Goal: Task Accomplishment & Management: Manage account settings

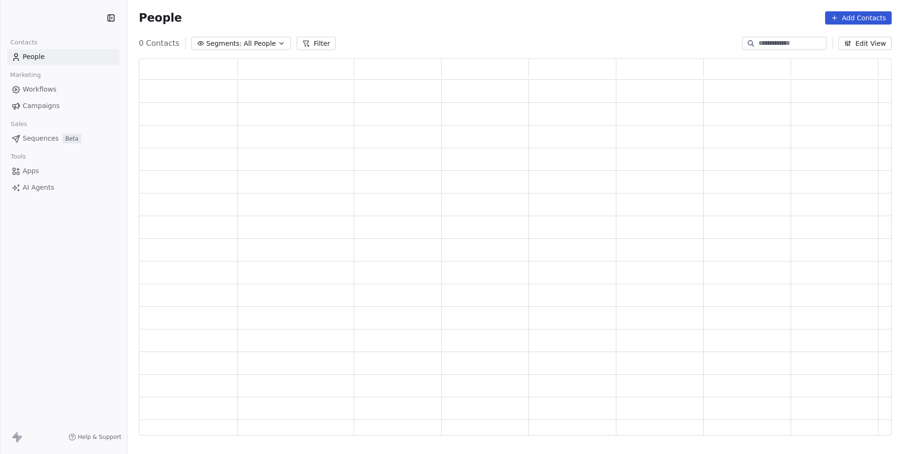
scroll to position [370, 745]
click at [598, 22] on div "People Add Contacts" at bounding box center [515, 17] width 753 height 13
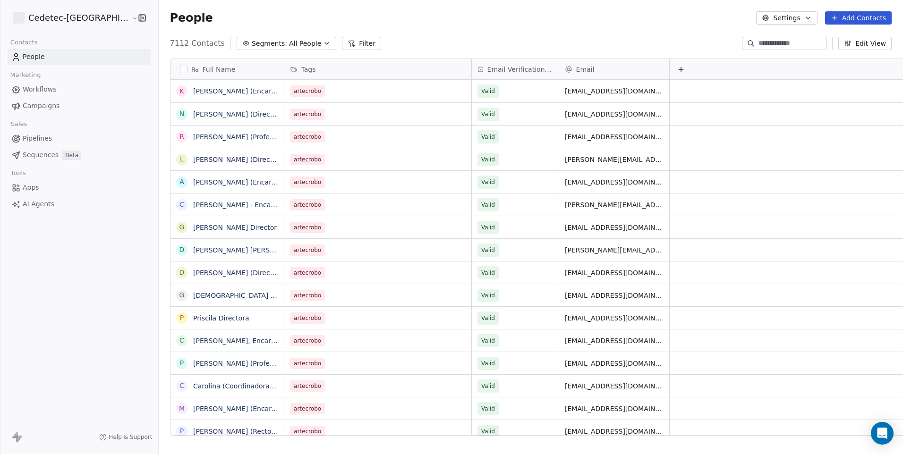
scroll to position [392, 768]
click at [289, 42] on span "All People" at bounding box center [305, 44] width 32 height 10
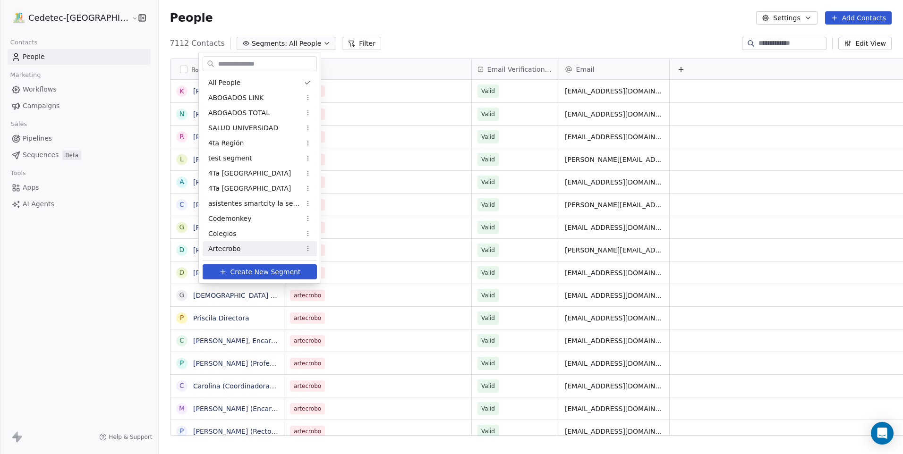
click at [234, 251] on span "Artecrobo" at bounding box center [224, 249] width 33 height 10
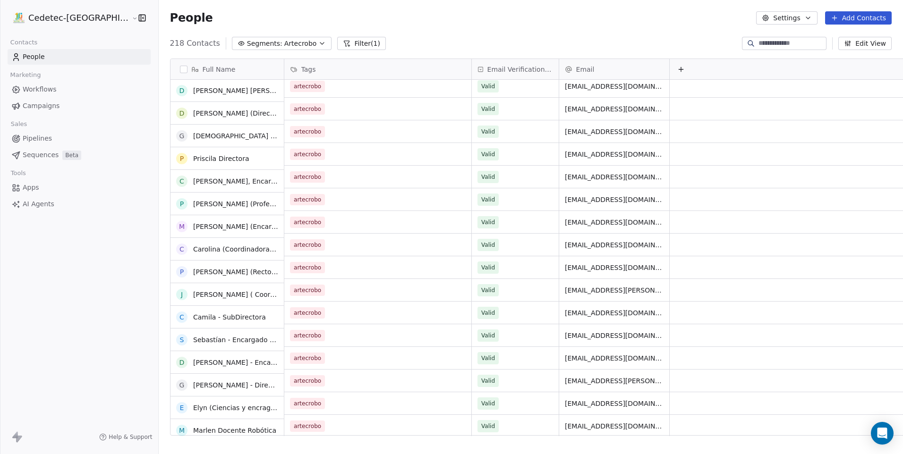
scroll to position [47, 0]
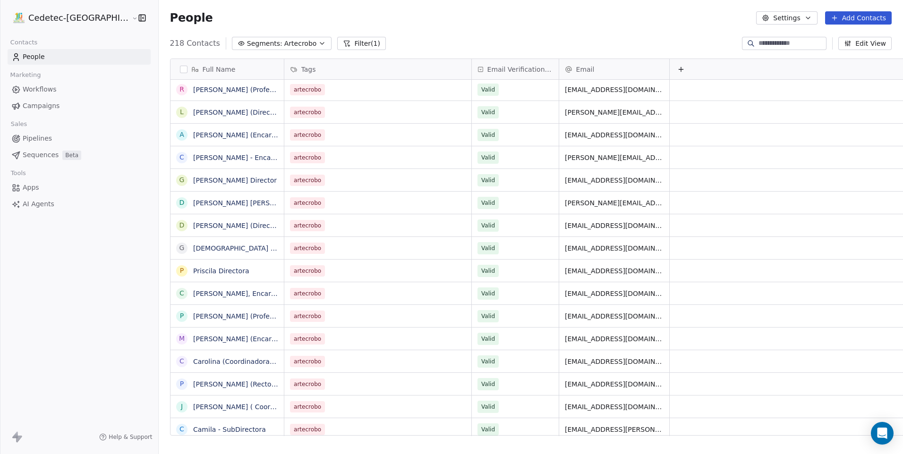
click at [30, 54] on span "People" at bounding box center [34, 57] width 22 height 10
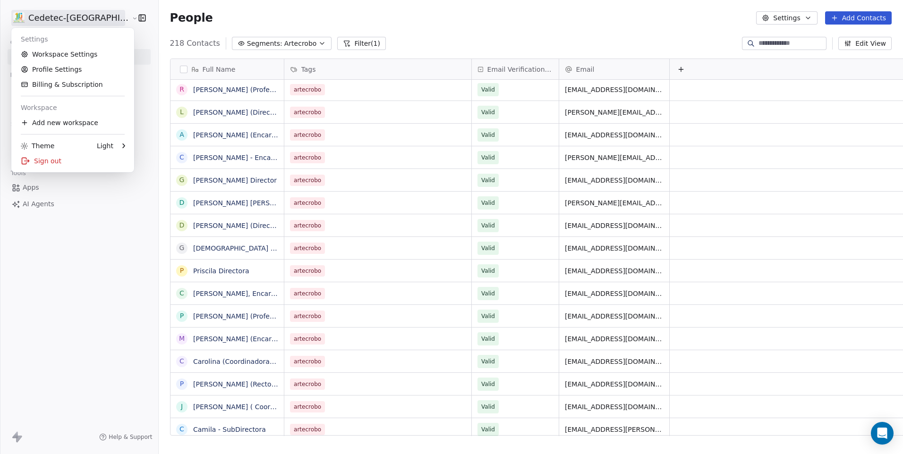
click at [75, 25] on html "Cedetec-[GEOGRAPHIC_DATA] Contacts People Marketing Workflows Campaigns Sales P…" at bounding box center [451, 227] width 903 height 454
click at [142, 28] on html "Cedetec-[GEOGRAPHIC_DATA] Contacts People Marketing Workflows Campaigns Sales P…" at bounding box center [451, 227] width 903 height 454
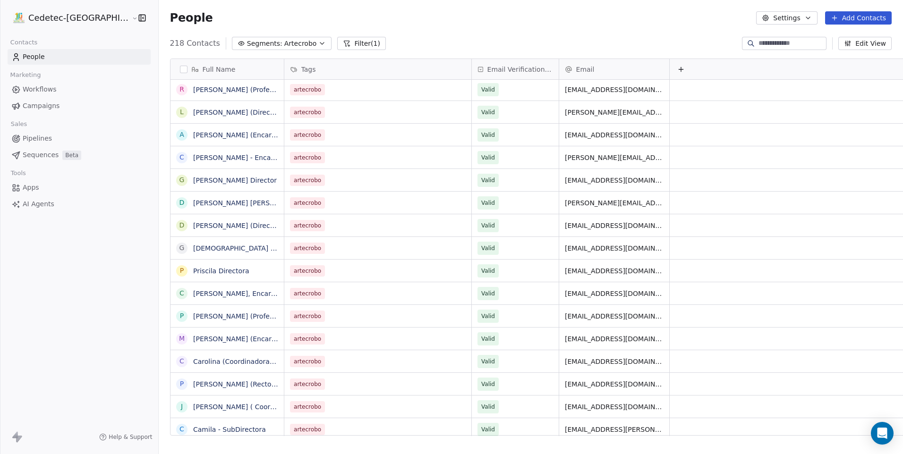
click at [93, 59] on link "People" at bounding box center [79, 57] width 143 height 16
click at [852, 19] on button "Add Contacts" at bounding box center [858, 17] width 67 height 13
click at [834, 52] on span "Import from CSV" at bounding box center [857, 54] width 55 height 10
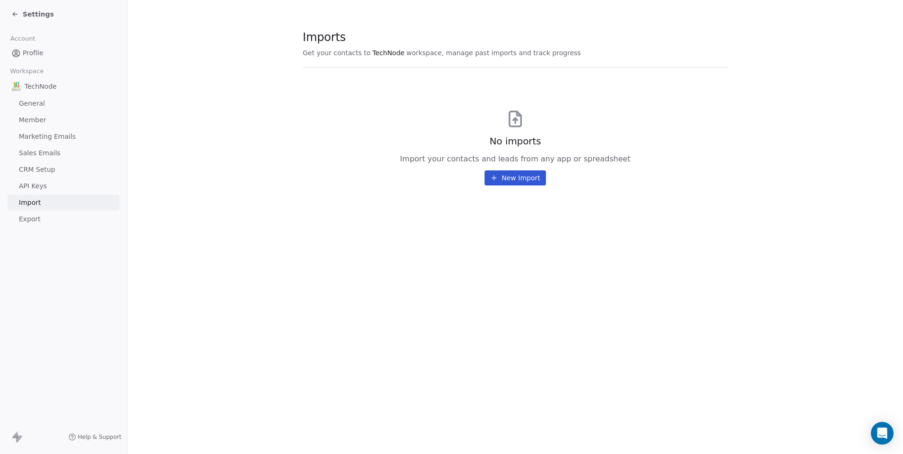
click at [524, 179] on button "New Import" at bounding box center [514, 177] width 61 height 15
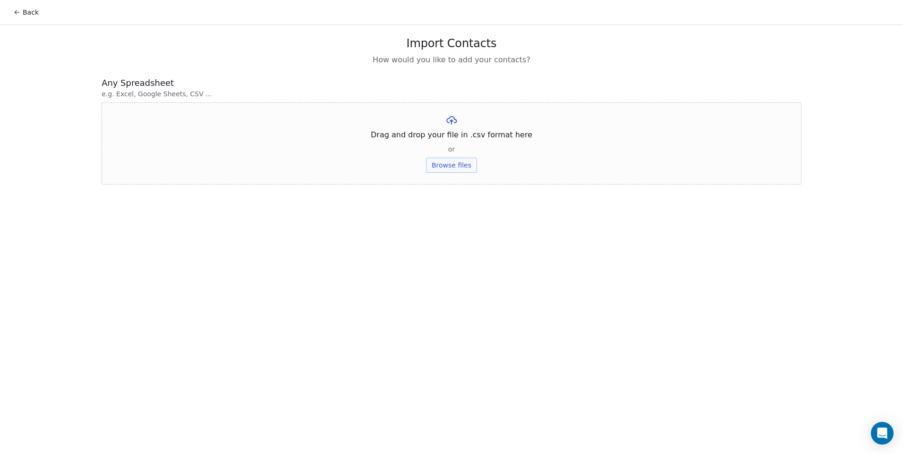
click at [446, 167] on button "Browse files" at bounding box center [451, 165] width 51 height 15
click at [451, 135] on button "Upload" at bounding box center [451, 138] width 34 height 15
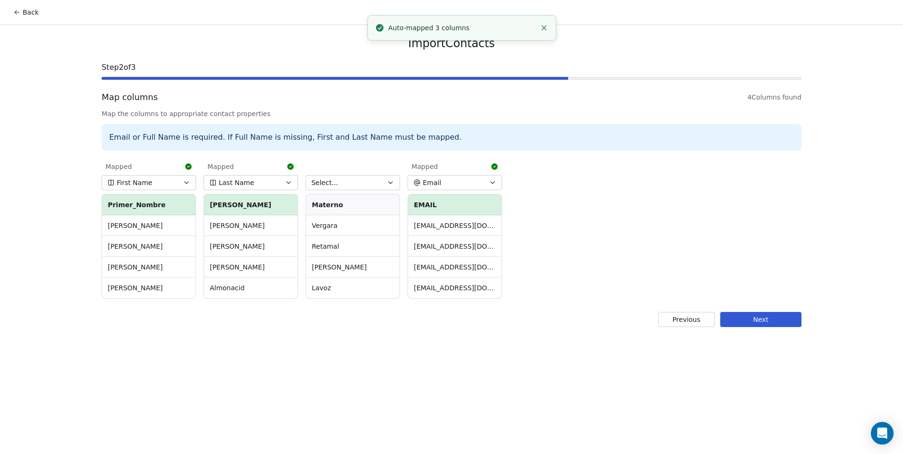
click at [355, 186] on button "Select..." at bounding box center [352, 182] width 94 height 15
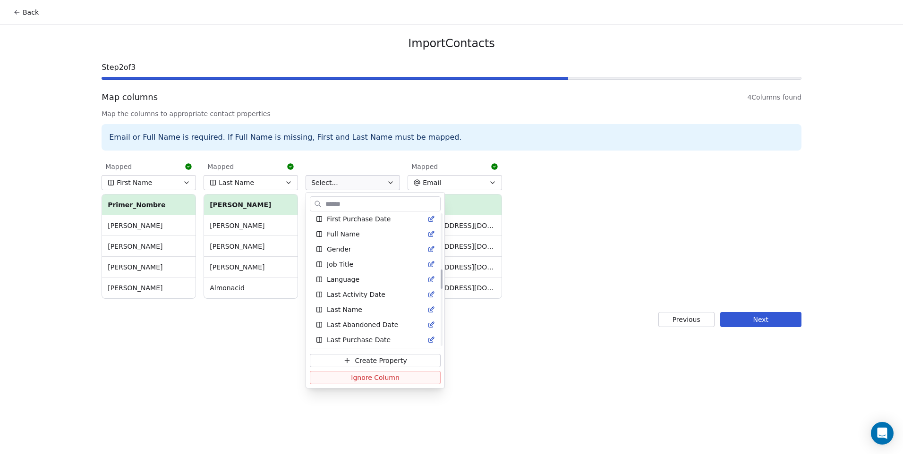
scroll to position [378, 0]
click at [374, 305] on div "Last Name" at bounding box center [375, 298] width 131 height 15
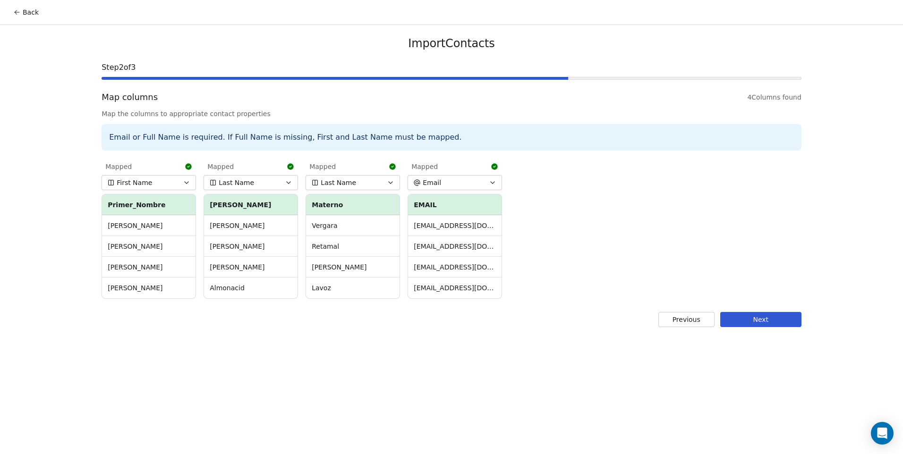
click at [757, 322] on button "Next" at bounding box center [760, 319] width 81 height 15
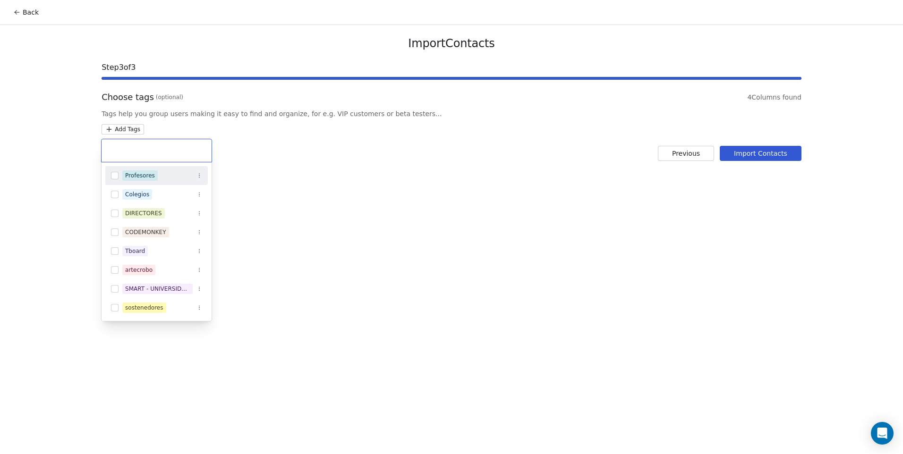
click at [112, 133] on html "Back Import Contacts Step 3 of 3 Choose tags (optional) 4 Columns found Tags he…" at bounding box center [451, 227] width 903 height 454
click at [116, 178] on button "Suggestions" at bounding box center [115, 176] width 8 height 8
click at [271, 193] on html "Back Import Contacts Step 3 of 3 Choose tags (optional) 4 Columns found Tags he…" at bounding box center [451, 227] width 903 height 454
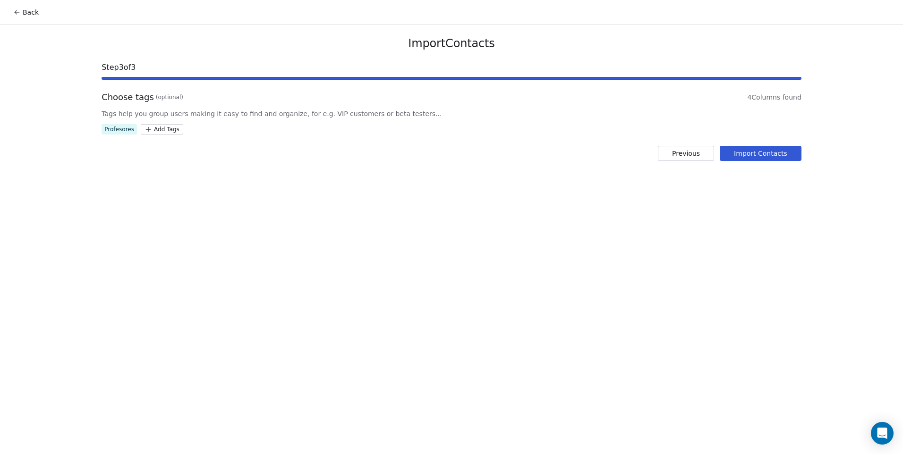
click at [743, 159] on button "Import Contacts" at bounding box center [760, 153] width 82 height 15
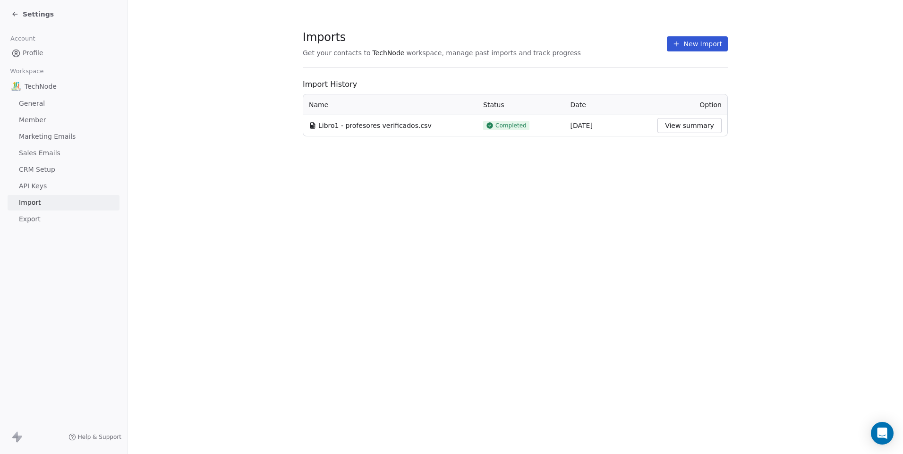
click at [58, 58] on link "Profile" at bounding box center [64, 53] width 112 height 16
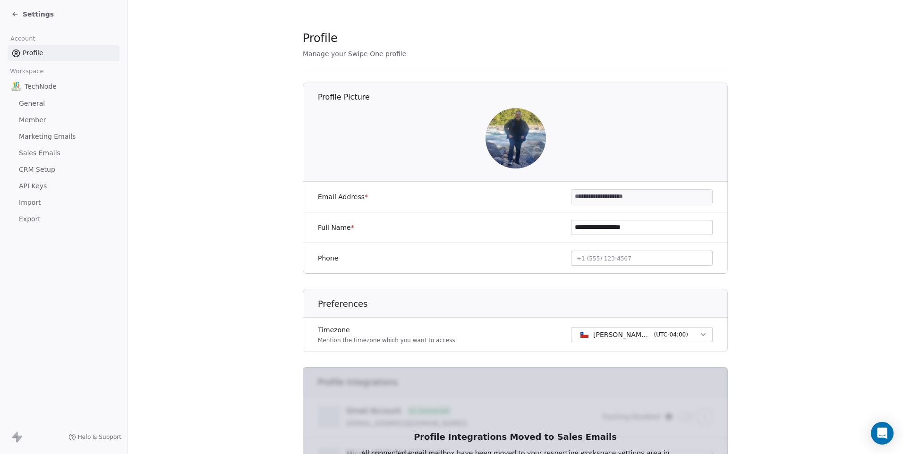
click at [50, 17] on div "Settings" at bounding box center [65, 14] width 108 height 13
click at [38, 19] on div "Settings" at bounding box center [65, 14] width 108 height 13
click at [39, 18] on span "Settings" at bounding box center [38, 13] width 31 height 9
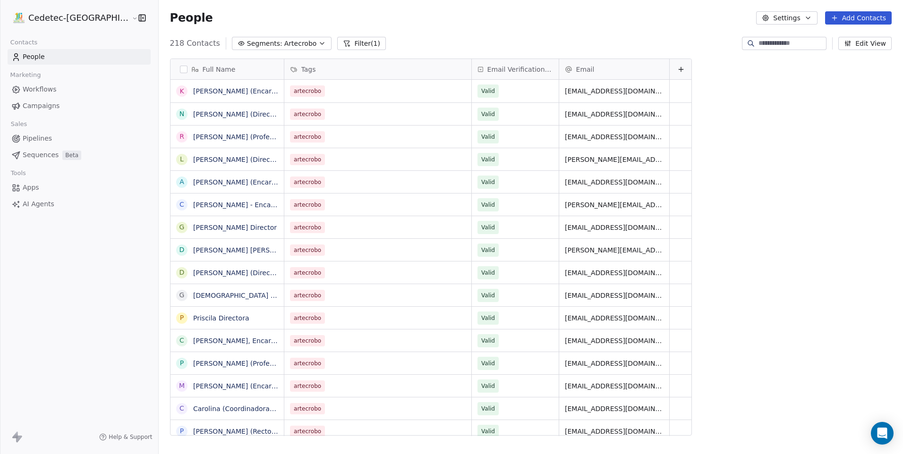
scroll to position [392, 768]
click at [0, 17] on div at bounding box center [0, 227] width 0 height 454
click at [284, 45] on span "Artecrobo" at bounding box center [300, 44] width 33 height 10
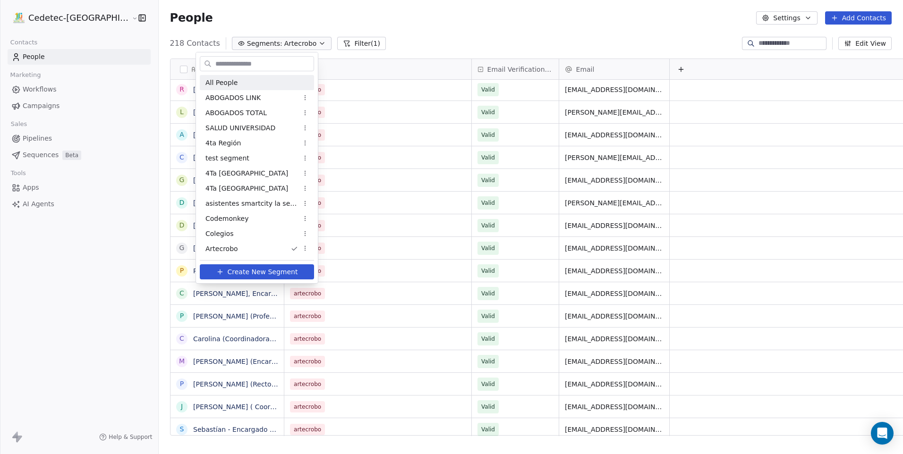
click at [242, 81] on div "All People" at bounding box center [257, 82] width 114 height 15
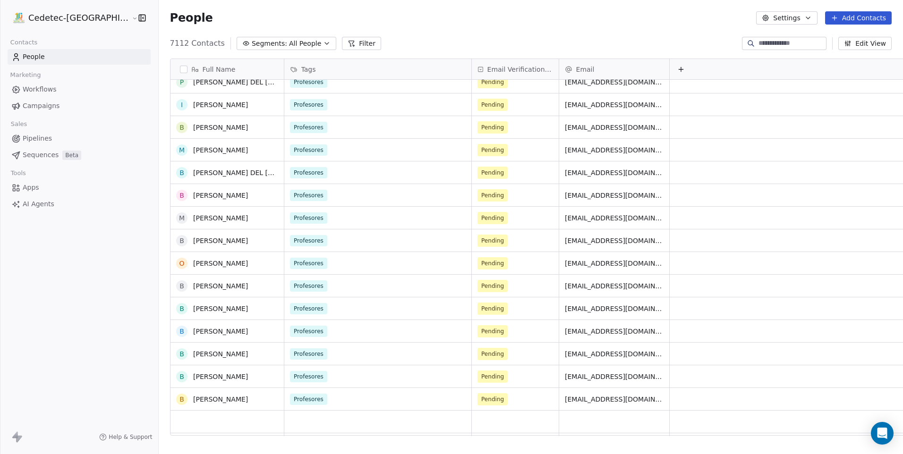
scroll to position [0, 0]
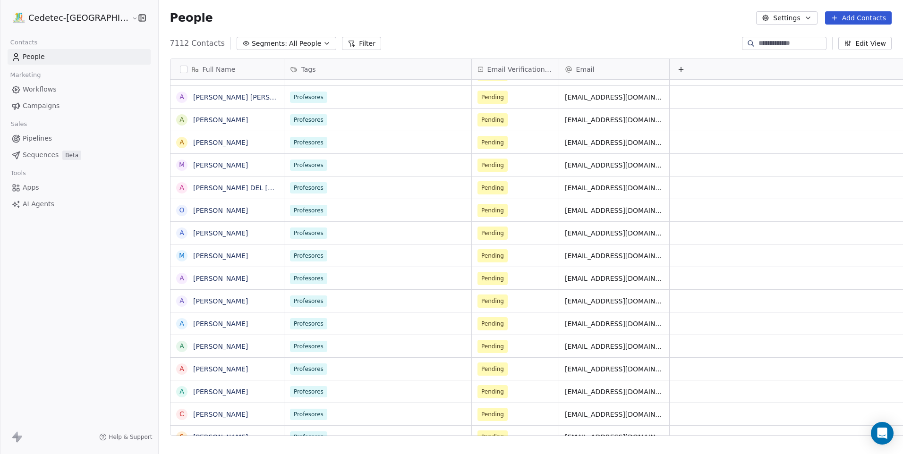
drag, startPoint x: 902, startPoint y: 116, endPoint x: 896, endPoint y: 160, distance: 44.7
click at [896, 160] on div "Full Name A [PERSON_NAME] A [PERSON_NAME] A [PERSON_NAME] A [PERSON_NAME] A [PE…" at bounding box center [531, 251] width 744 height 400
click at [902, 122] on html "Cedetec-[GEOGRAPHIC_DATA] Contacts People Marketing Workflows Campaigns Sales P…" at bounding box center [451, 227] width 903 height 454
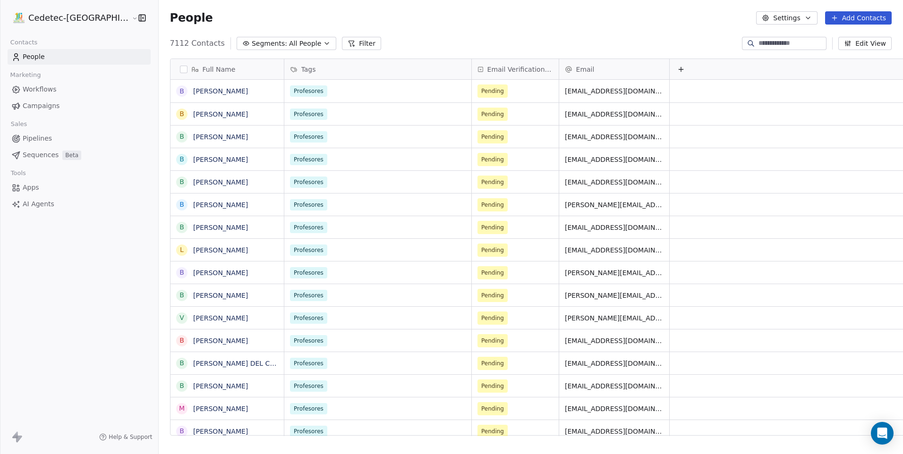
click at [848, 17] on button "Add Contacts" at bounding box center [858, 17] width 67 height 13
click at [842, 53] on span "Import from CSV" at bounding box center [857, 54] width 55 height 10
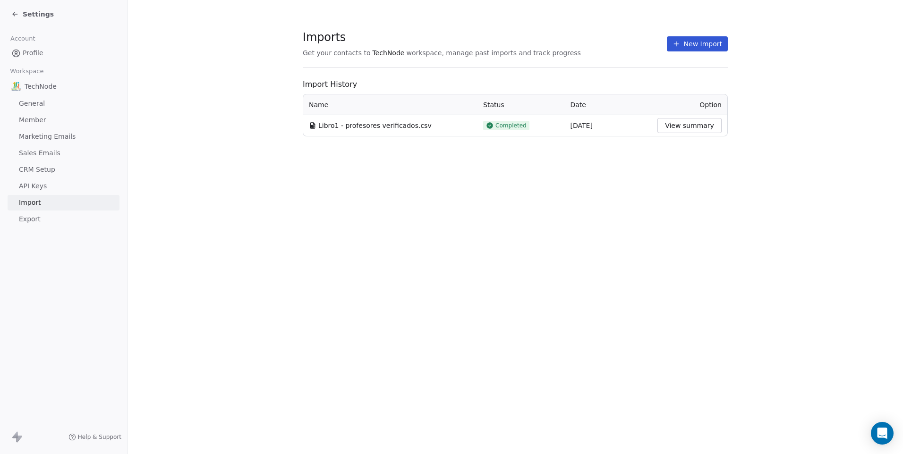
click at [691, 42] on button "New Import" at bounding box center [697, 43] width 61 height 15
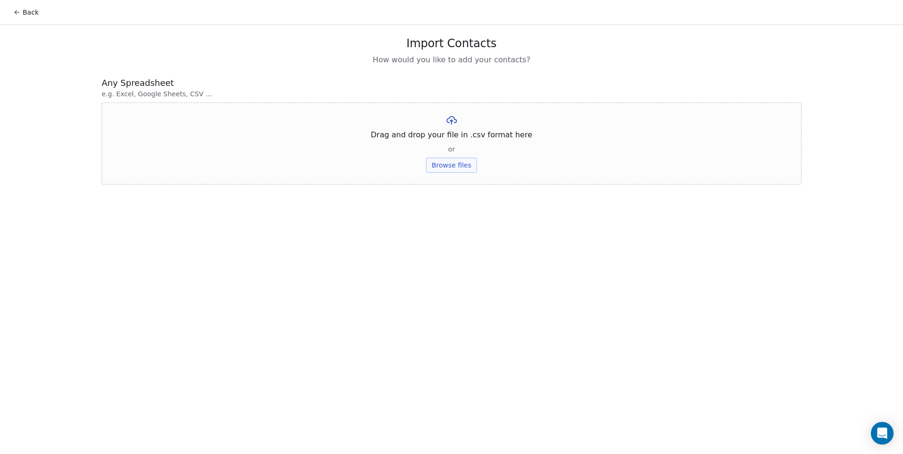
click at [464, 169] on button "Browse files" at bounding box center [451, 165] width 51 height 15
click at [456, 140] on button "Upload" at bounding box center [451, 138] width 34 height 15
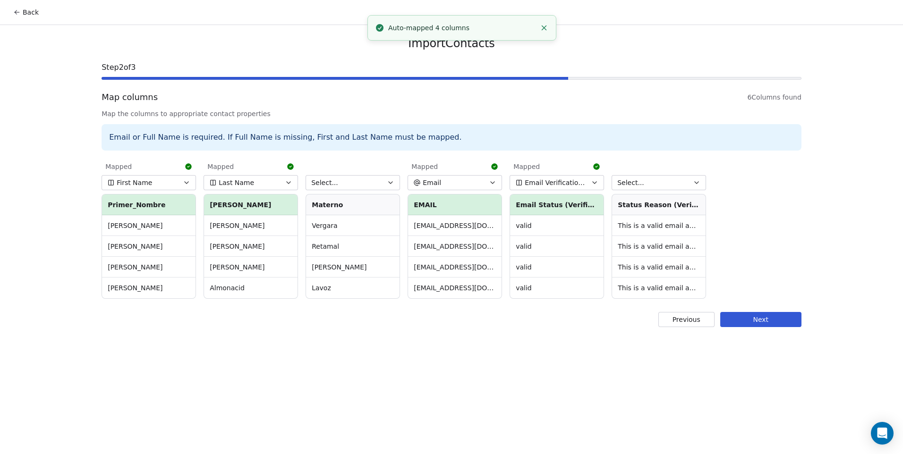
click at [341, 180] on button "Select..." at bounding box center [352, 182] width 94 height 15
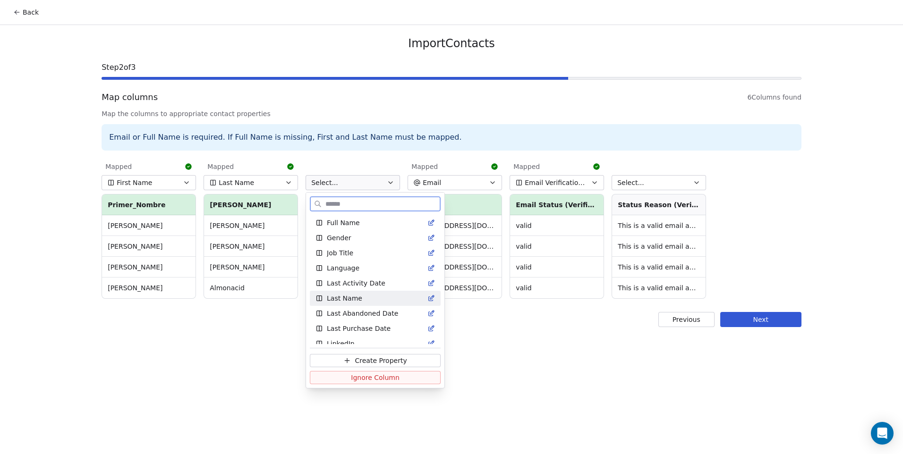
click at [365, 294] on div "Last Name" at bounding box center [374, 298] width 119 height 9
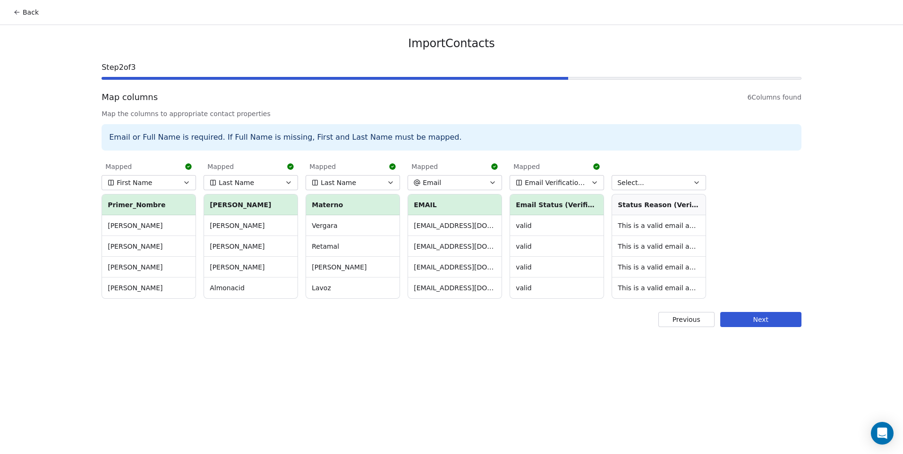
click at [502, 364] on div "Back Import Contacts Step 2 of 3 Map columns 6 Columns found Map the columns to…" at bounding box center [451, 227] width 903 height 454
click at [666, 179] on button "Select..." at bounding box center [658, 182] width 94 height 15
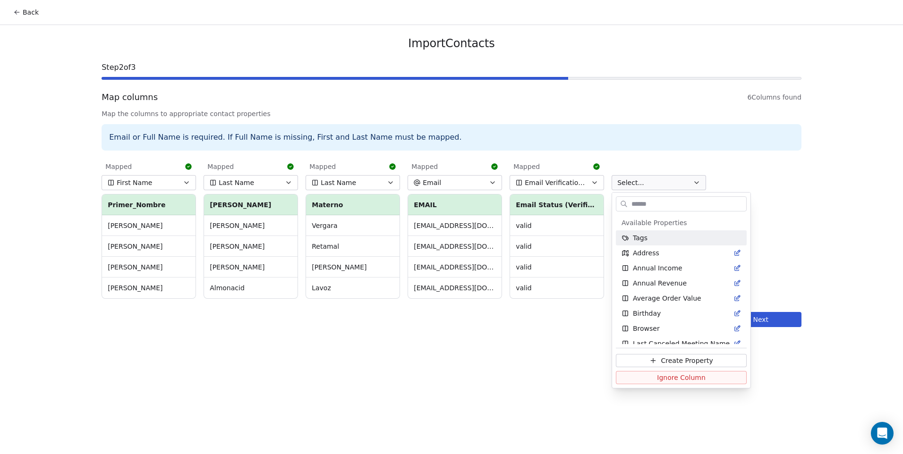
click at [666, 174] on html "Back Import Contacts Step 2 of 3 Map columns 6 Columns found Map the columns to…" at bounding box center [451, 227] width 903 height 454
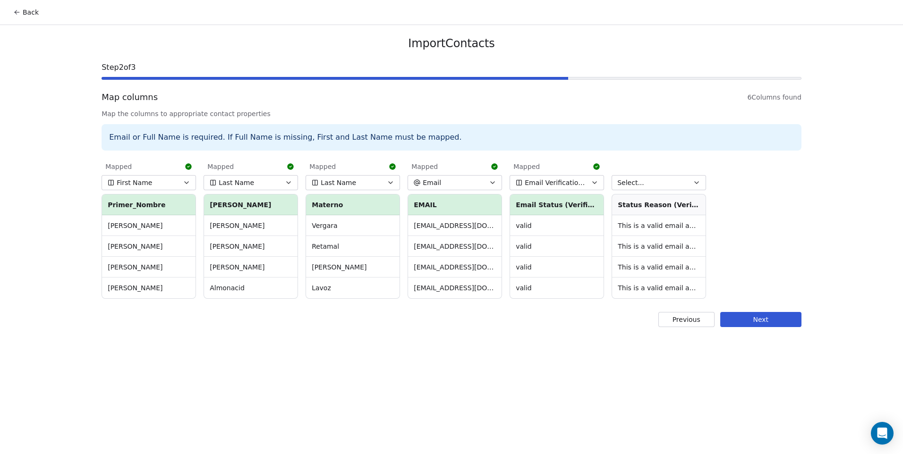
click at [687, 184] on button "Select..." at bounding box center [658, 182] width 94 height 15
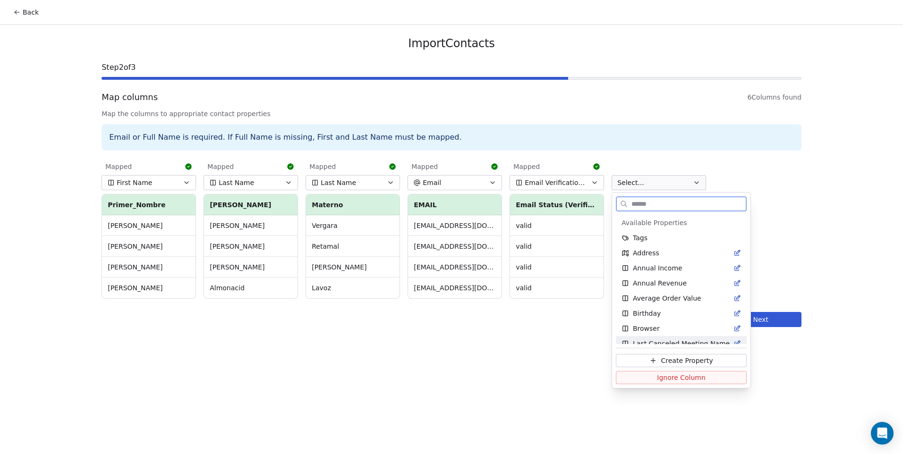
click at [693, 376] on span "Ignore Column" at bounding box center [681, 377] width 49 height 9
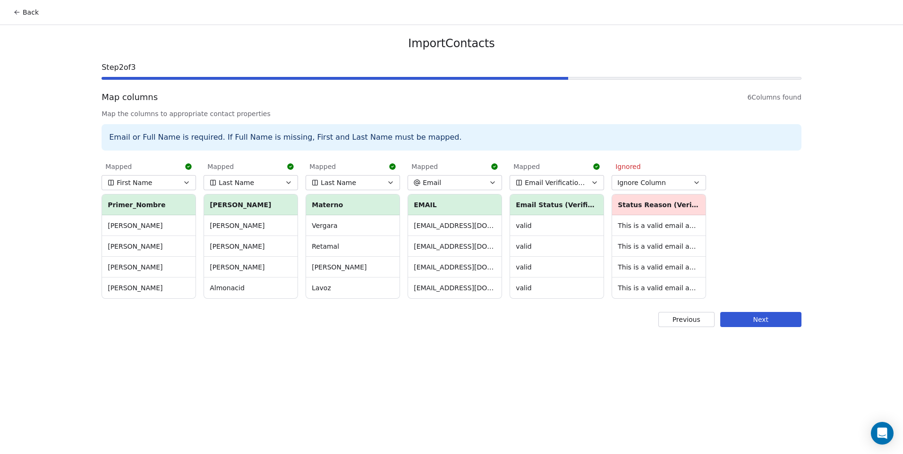
click at [762, 317] on button "Next" at bounding box center [760, 319] width 81 height 15
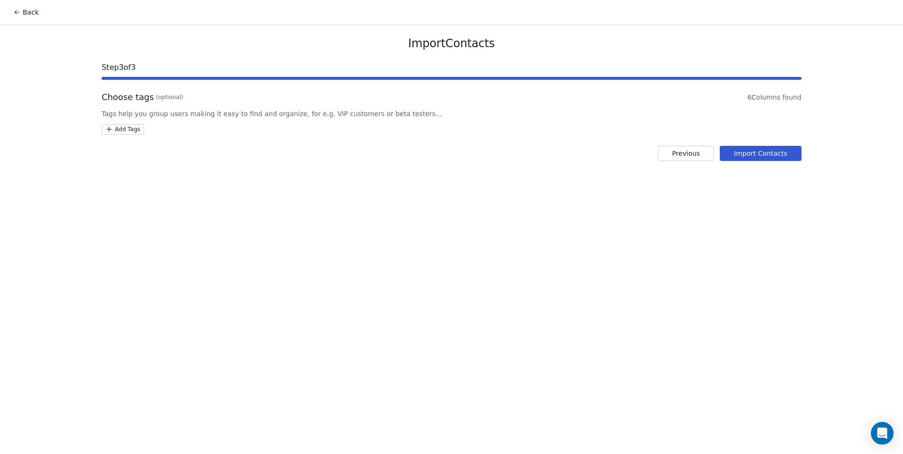
click at [123, 137] on div "Import Contacts Step 3 of 3 Choose tags (optional) 6 Columns found Tags help yo…" at bounding box center [451, 98] width 722 height 147
click at [126, 128] on html "Back Import Contacts Step 3 of 3 Choose tags (optional) 6 Columns found Tags he…" at bounding box center [451, 227] width 903 height 454
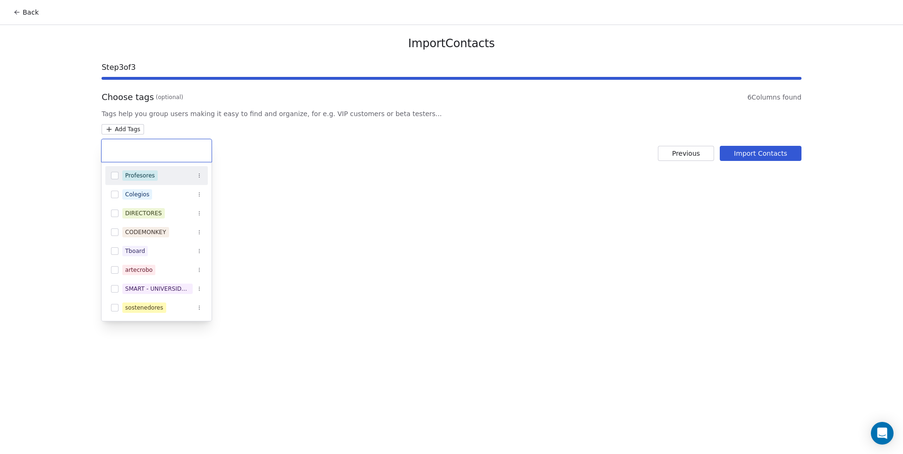
click at [162, 171] on div "Profesores" at bounding box center [162, 175] width 80 height 10
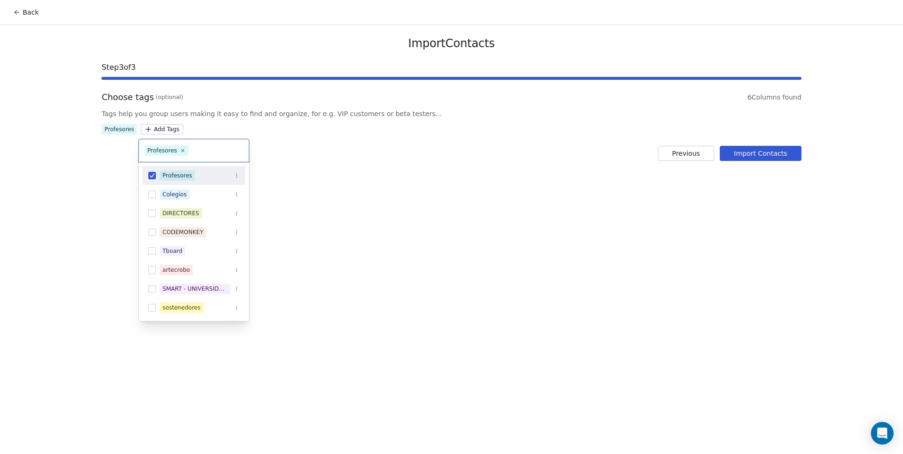
click at [384, 184] on html "Back Import Contacts Step 3 of 3 Choose tags (optional) 6 Columns found Tags he…" at bounding box center [451, 227] width 903 height 454
click at [155, 129] on html "Back Import Contacts Step 3 of 3 Choose tags (optional) 6 Columns found Tags he…" at bounding box center [451, 227] width 903 height 454
click at [361, 209] on html "Back Import Contacts Step 3 of 3 Choose tags (optional) 6 Columns found Tags he…" at bounding box center [451, 227] width 903 height 454
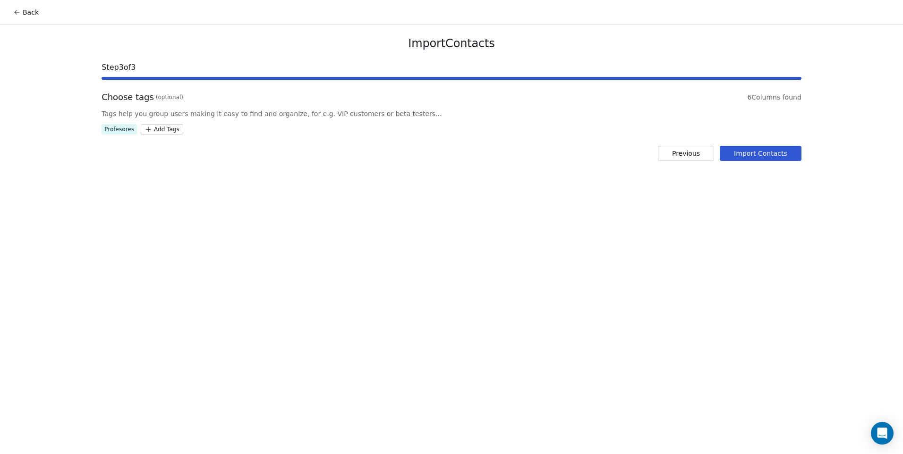
click at [783, 156] on button "Import Contacts" at bounding box center [760, 153] width 82 height 15
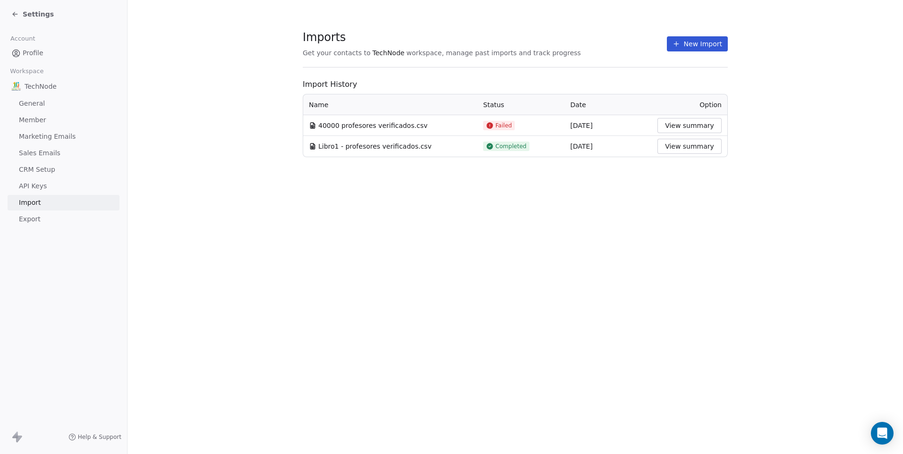
click at [487, 127] on icon at bounding box center [489, 125] width 6 height 6
click at [664, 123] on button "View summary" at bounding box center [689, 125] width 64 height 15
click at [389, 364] on div "Imports Get your contacts to TechNode workspace, manage past imports and track …" at bounding box center [514, 227] width 775 height 454
